Goal: Complete application form

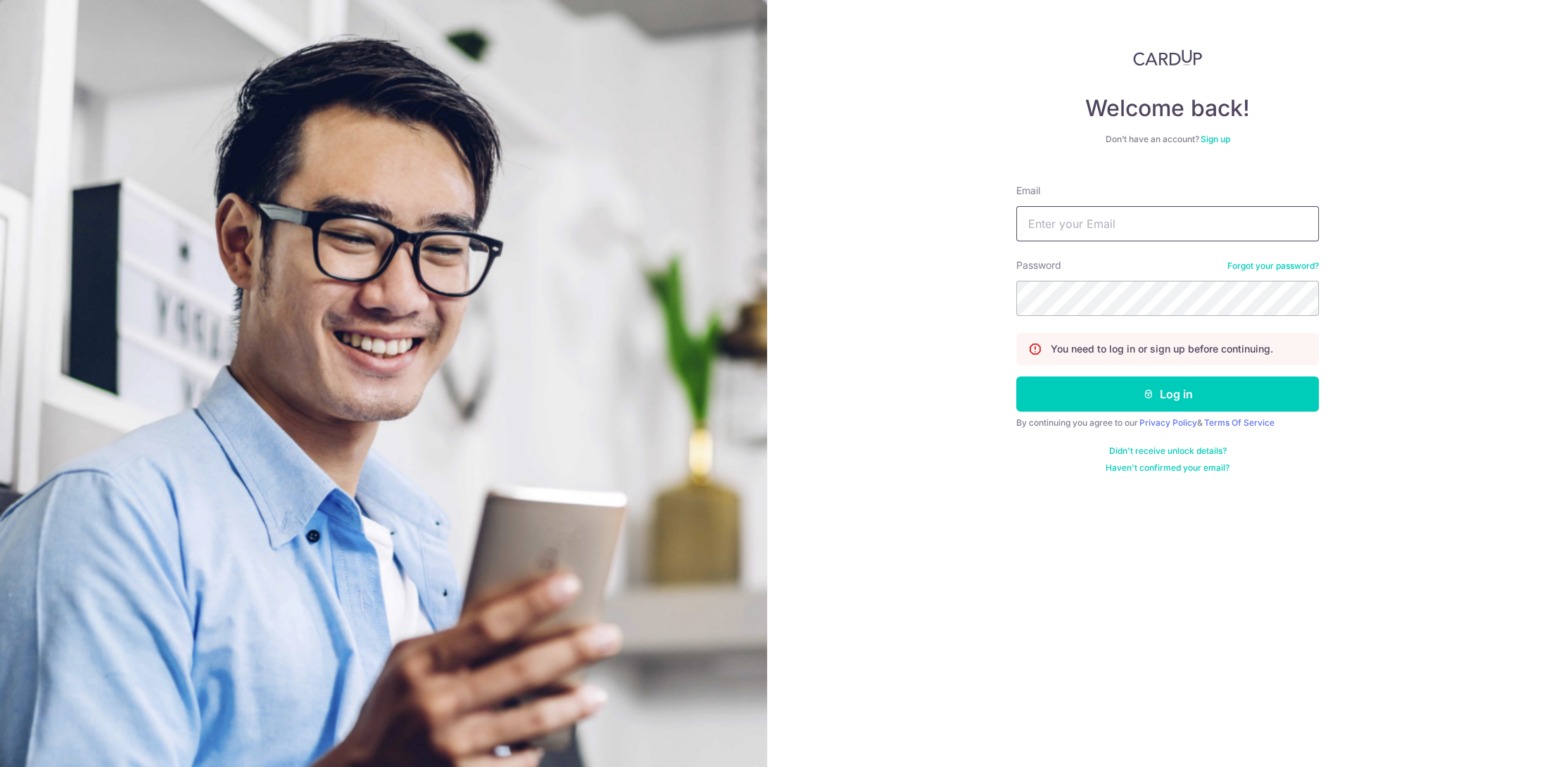
click at [1080, 217] on input "Email" at bounding box center [1168, 224] width 303 height 35
type input "[EMAIL_ADDRESS][DOMAIN_NAME]"
click at [1142, 401] on button "Log in" at bounding box center [1168, 394] width 303 height 35
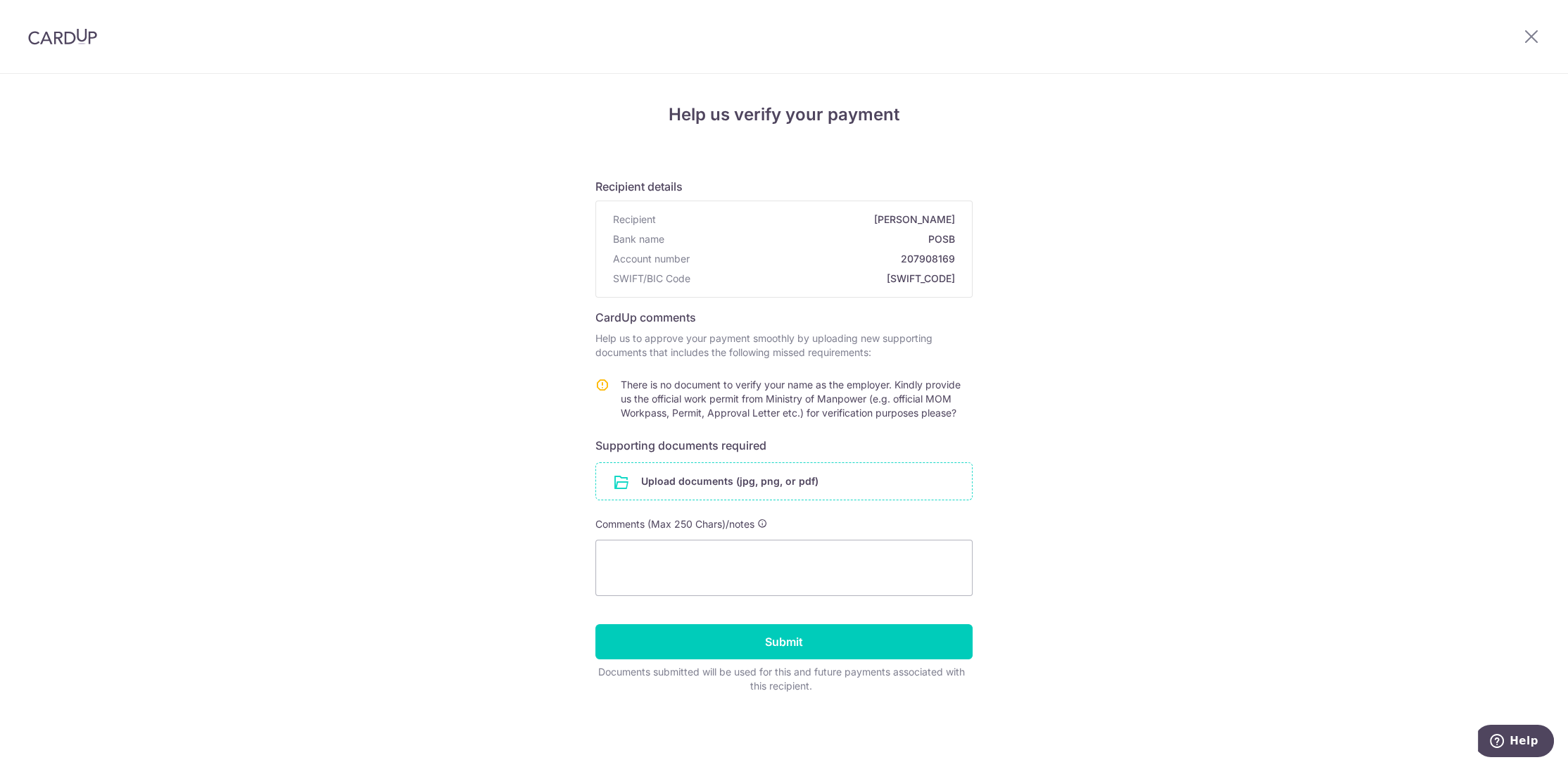
click at [739, 472] on input "file" at bounding box center [783, 481] width 375 height 37
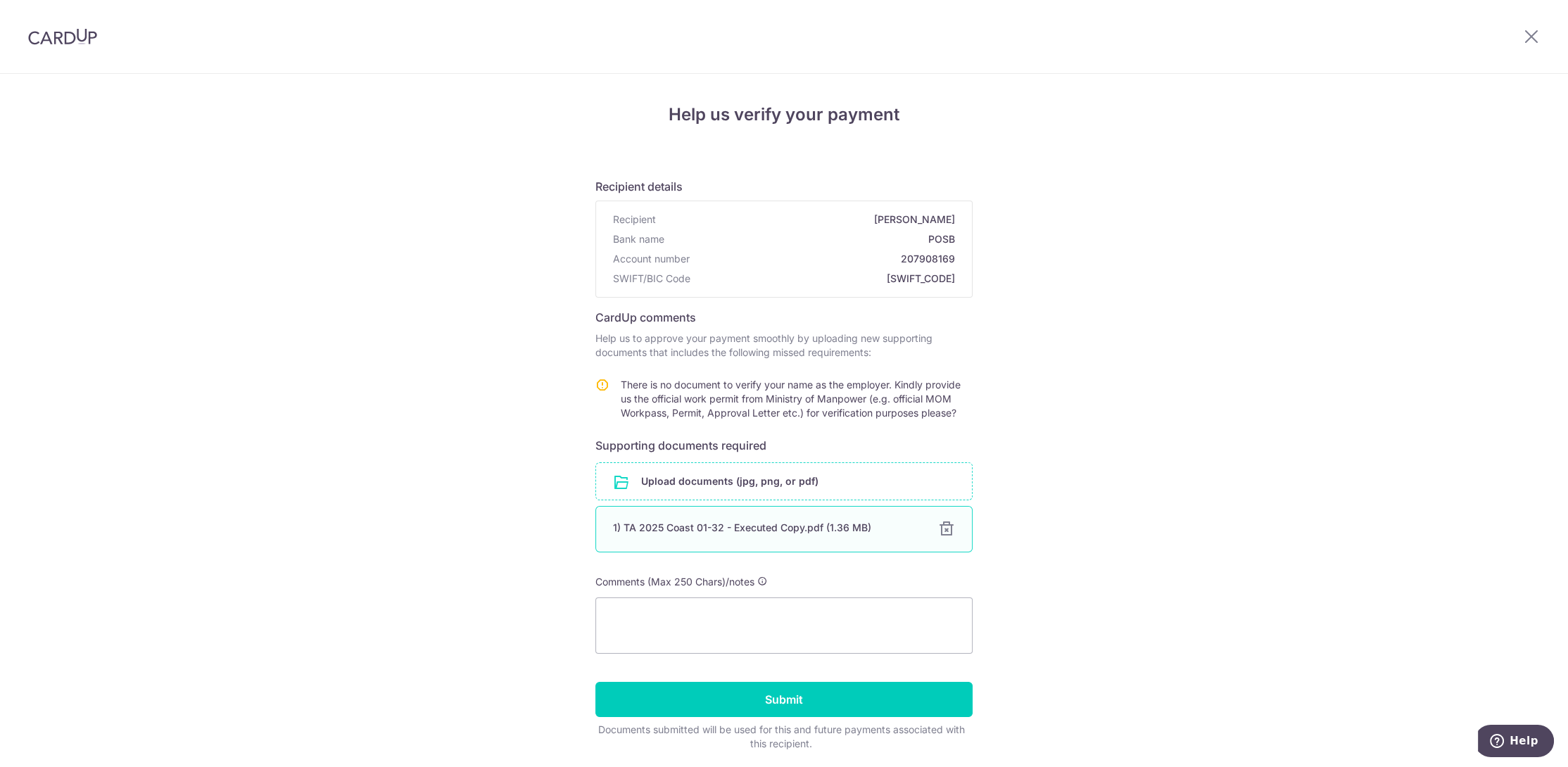
click at [943, 528] on div at bounding box center [946, 529] width 17 height 17
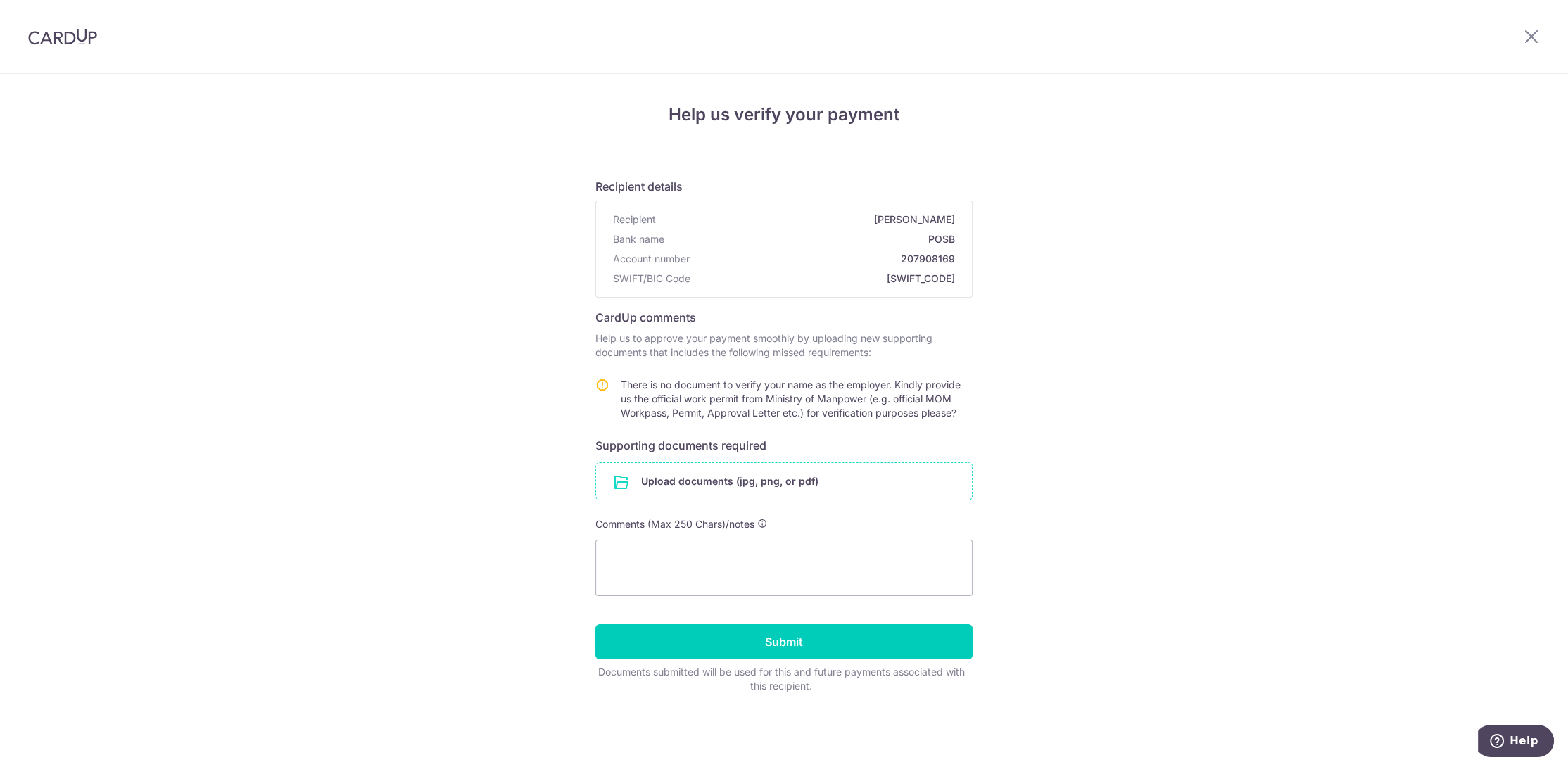
click at [753, 472] on input "file" at bounding box center [783, 481] width 375 height 37
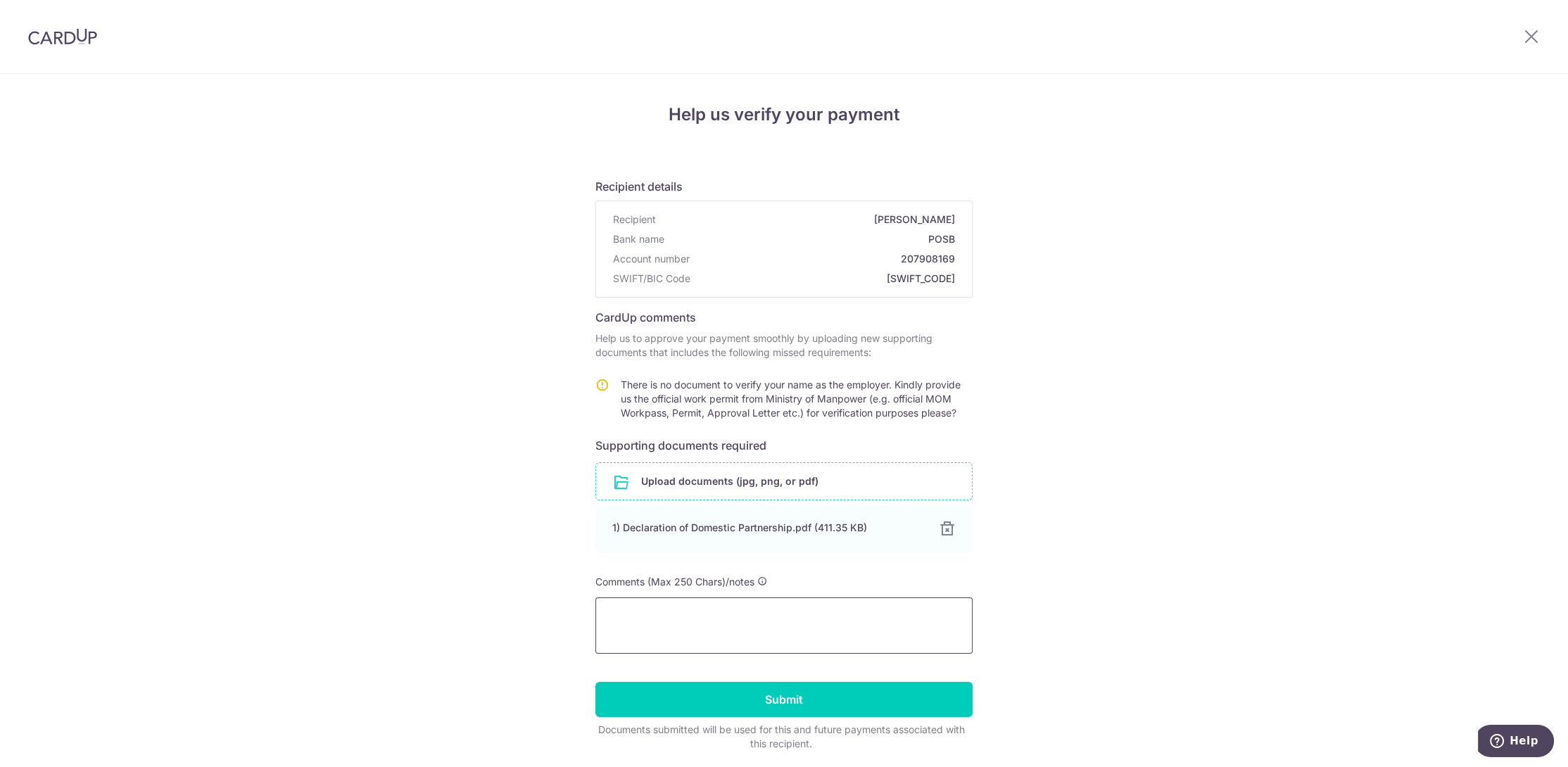
click at [667, 616] on textarea at bounding box center [783, 625] width 377 height 57
click at [732, 480] on input "file" at bounding box center [783, 481] width 375 height 37
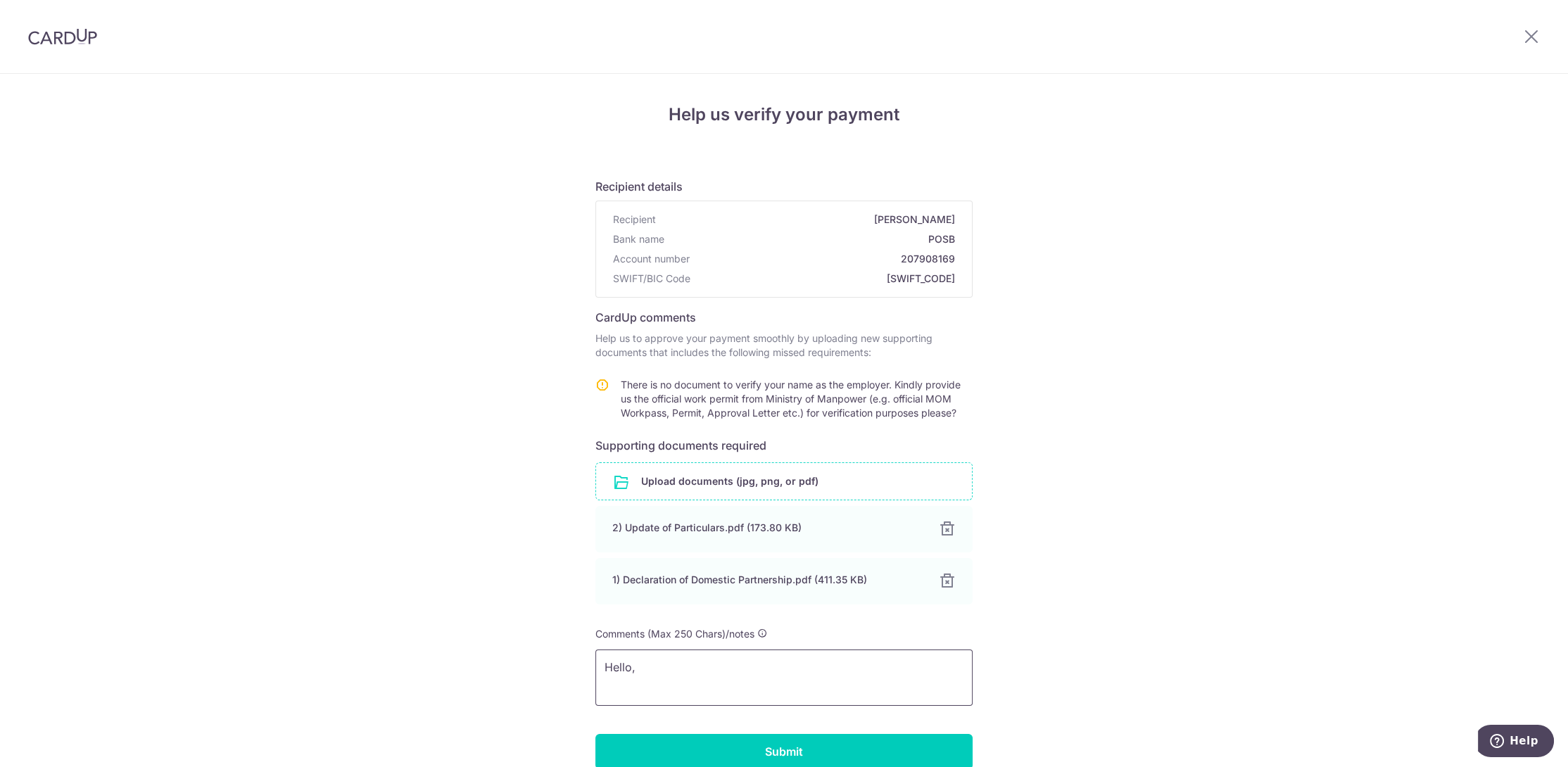
click at [659, 665] on textarea "Hello," at bounding box center [783, 677] width 377 height 57
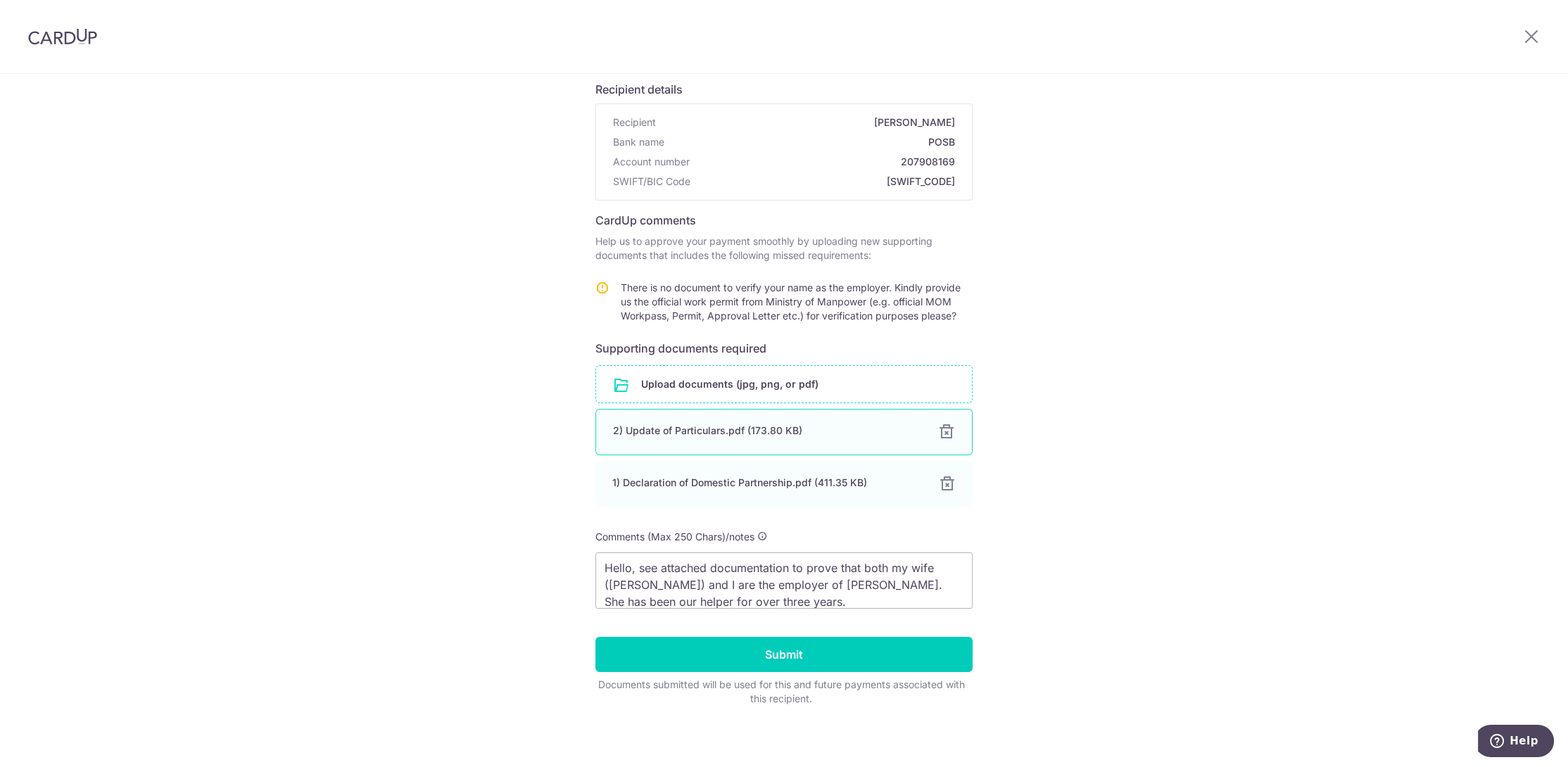
scroll to position [101, 0]
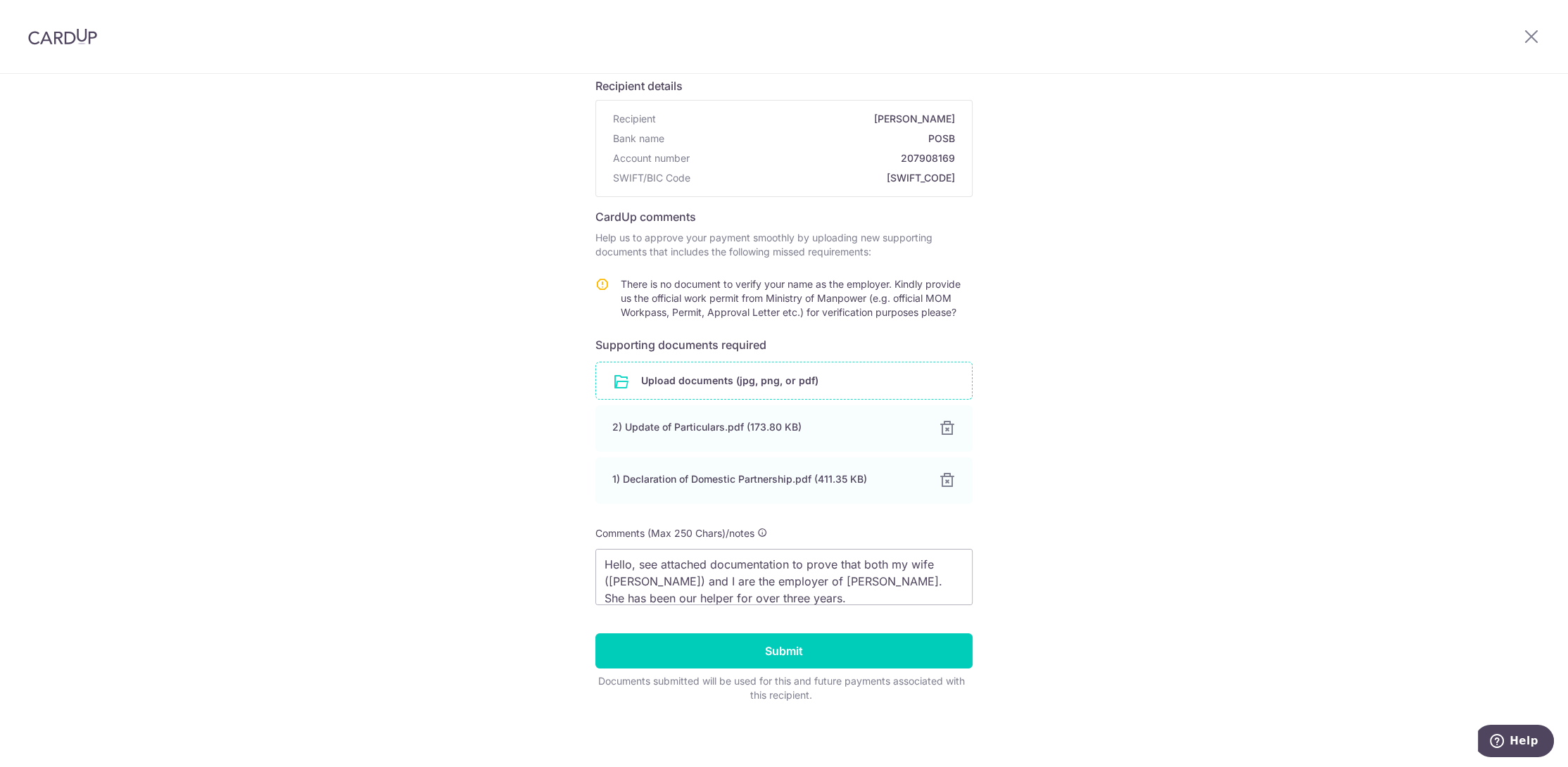
click at [668, 372] on input "file" at bounding box center [783, 381] width 375 height 37
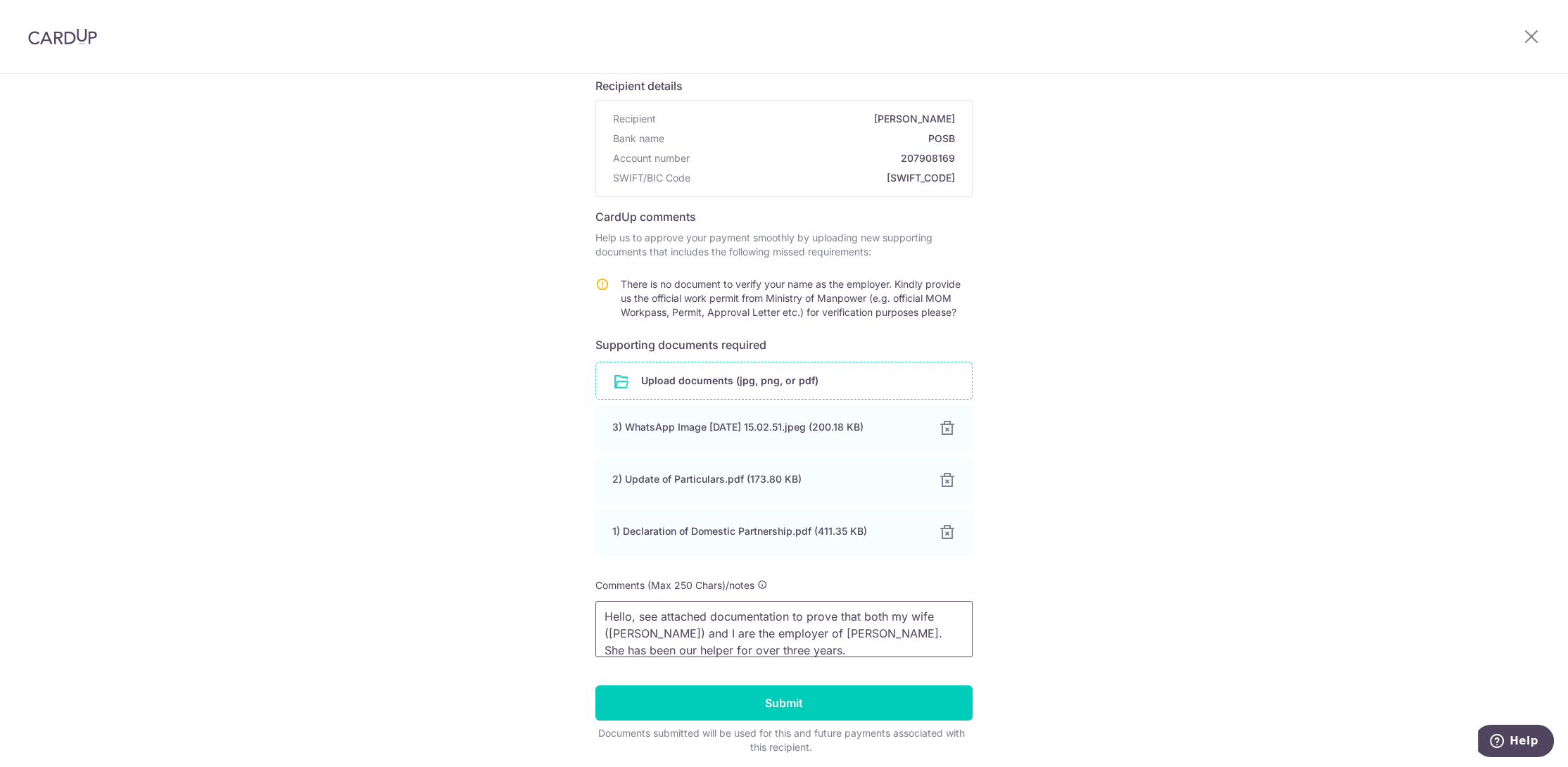
click at [835, 647] on textarea "Hello, see attached documentation to prove that both my wife (Cristina) and I a…" at bounding box center [783, 629] width 377 height 57
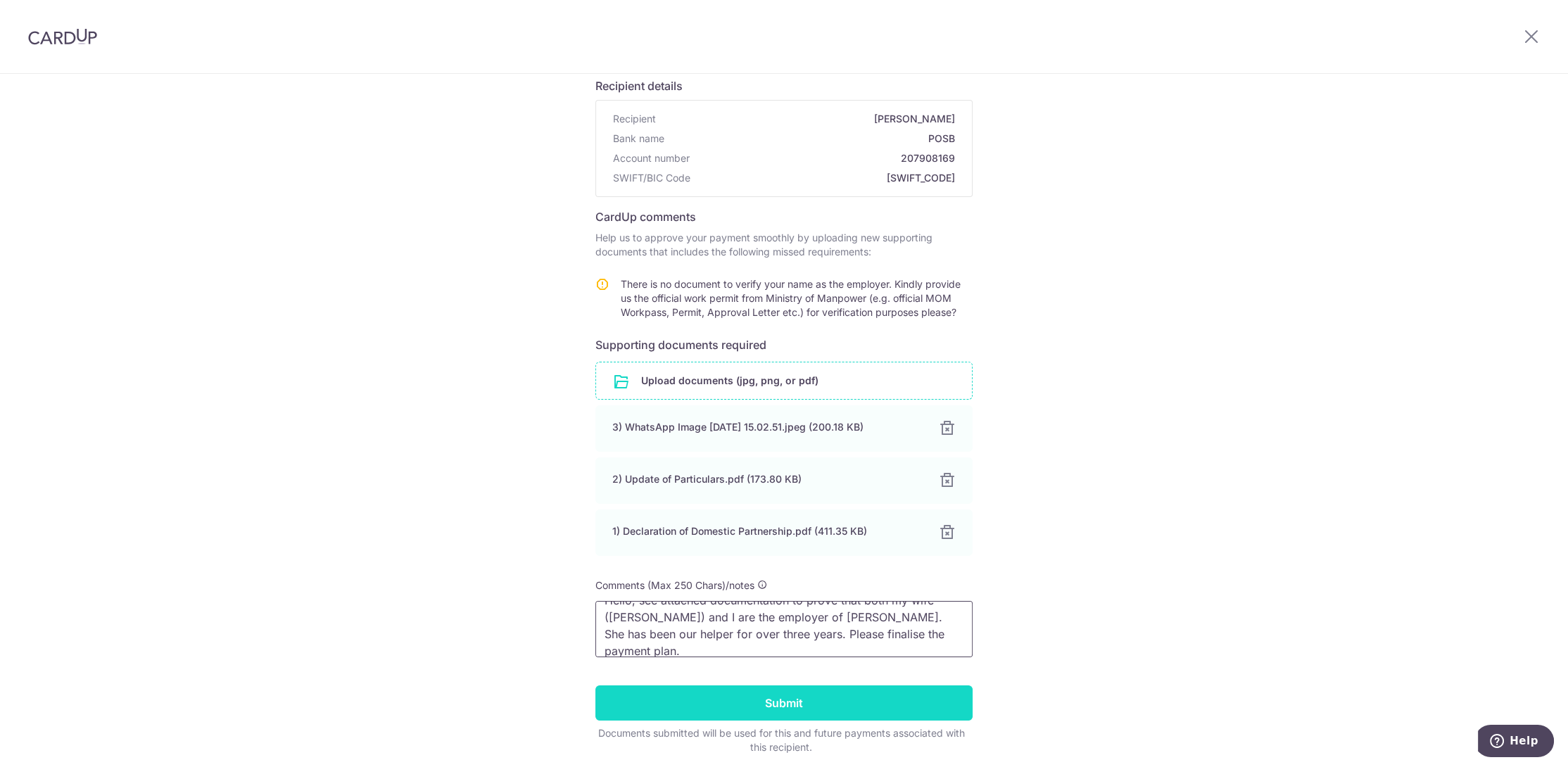
type textarea "Hello, see attached documentation to prove that both my wife (Cristina) and I a…"
click at [825, 705] on input "Submit" at bounding box center [783, 703] width 377 height 35
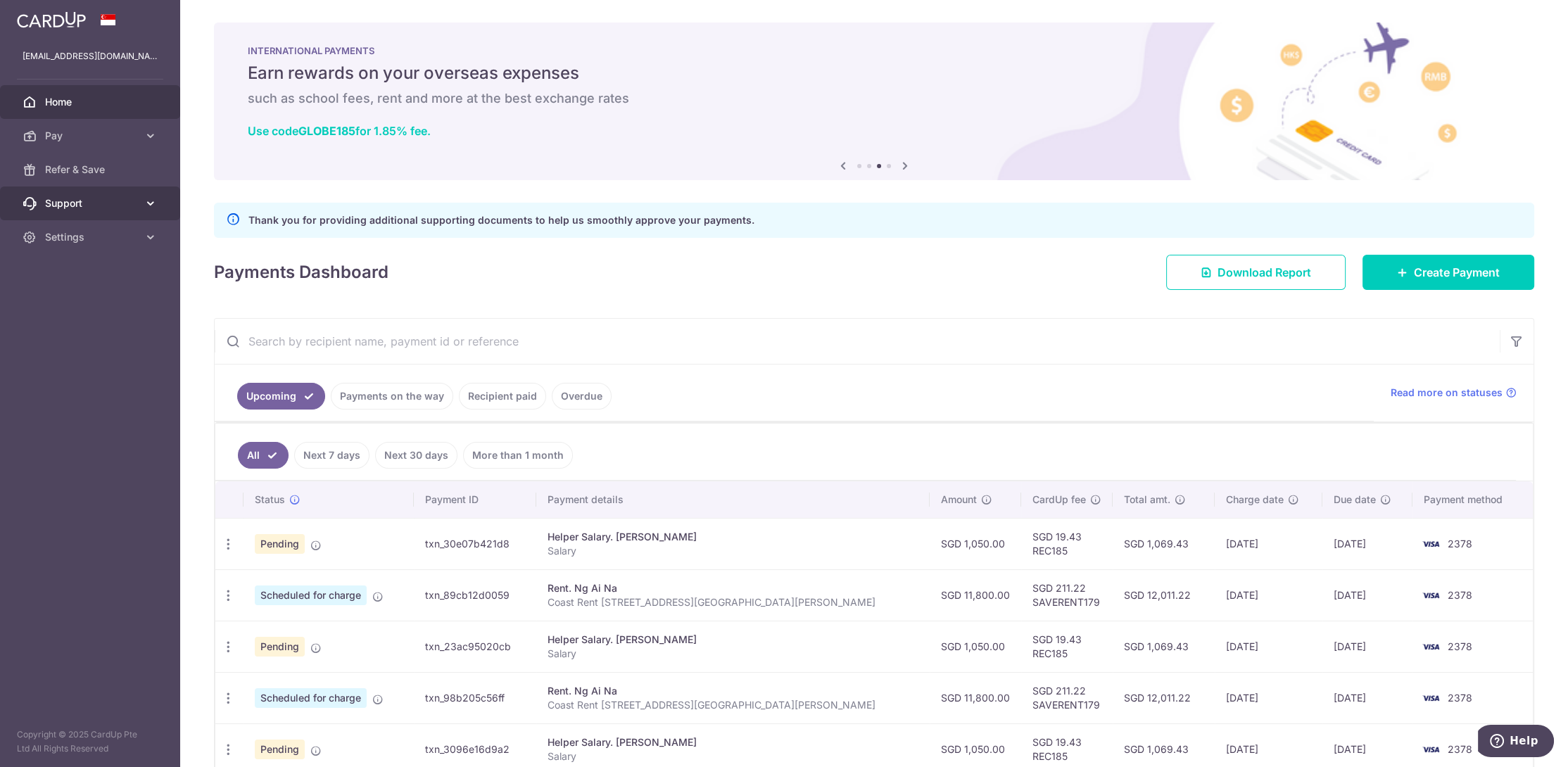
click at [75, 206] on span "Support" at bounding box center [91, 203] width 93 height 14
click at [75, 267] on span "Contact Us" at bounding box center [91, 270] width 93 height 14
